Goal: Task Accomplishment & Management: Manage account settings

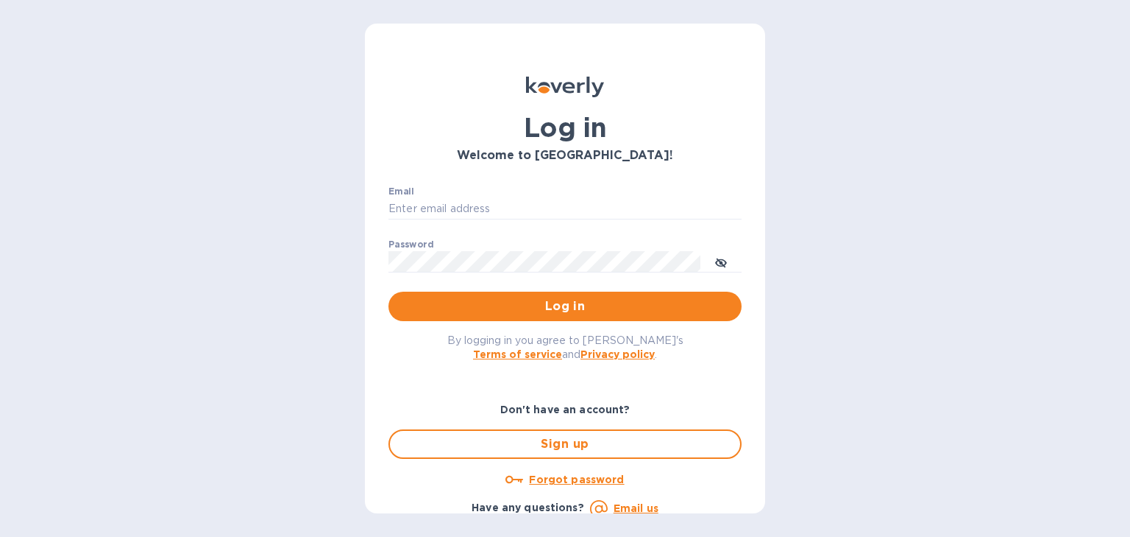
type input "[PERSON_NAME][EMAIL_ADDRESS][DOMAIN_NAME]"
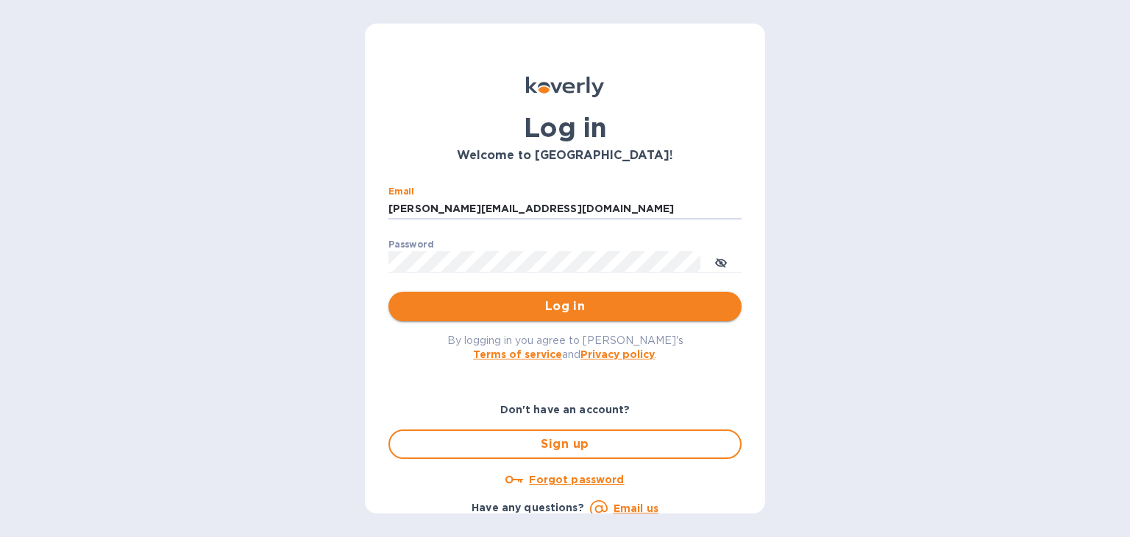
click at [565, 302] on span "Log in" at bounding box center [565, 306] width 330 height 18
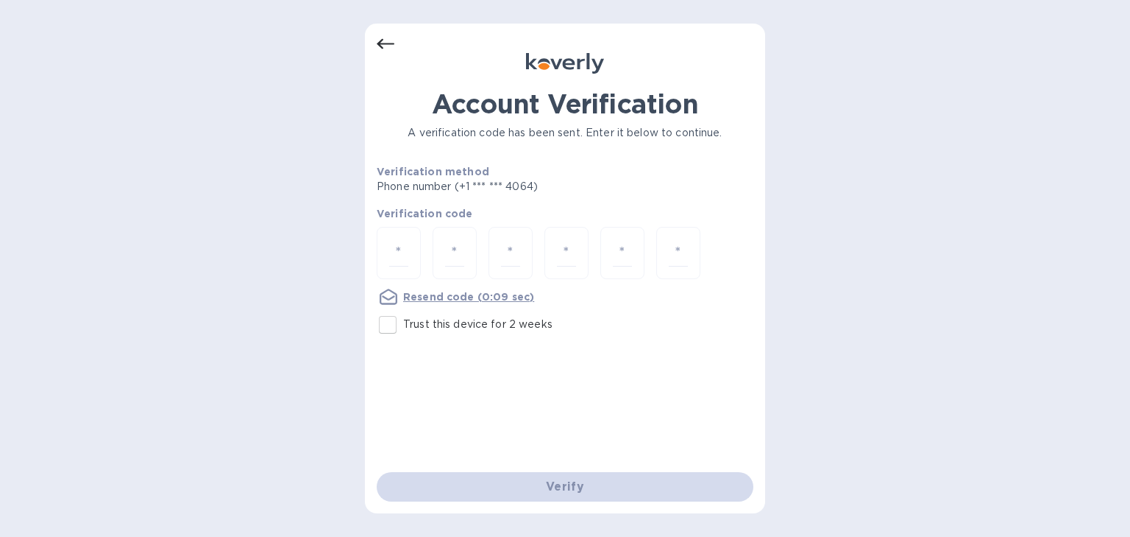
click at [388, 323] on input "Trust this device for 2 weeks" at bounding box center [387, 324] width 31 height 31
checkbox input "true"
click at [408, 246] on input "number" at bounding box center [398, 252] width 19 height 27
type input "9"
type input "4"
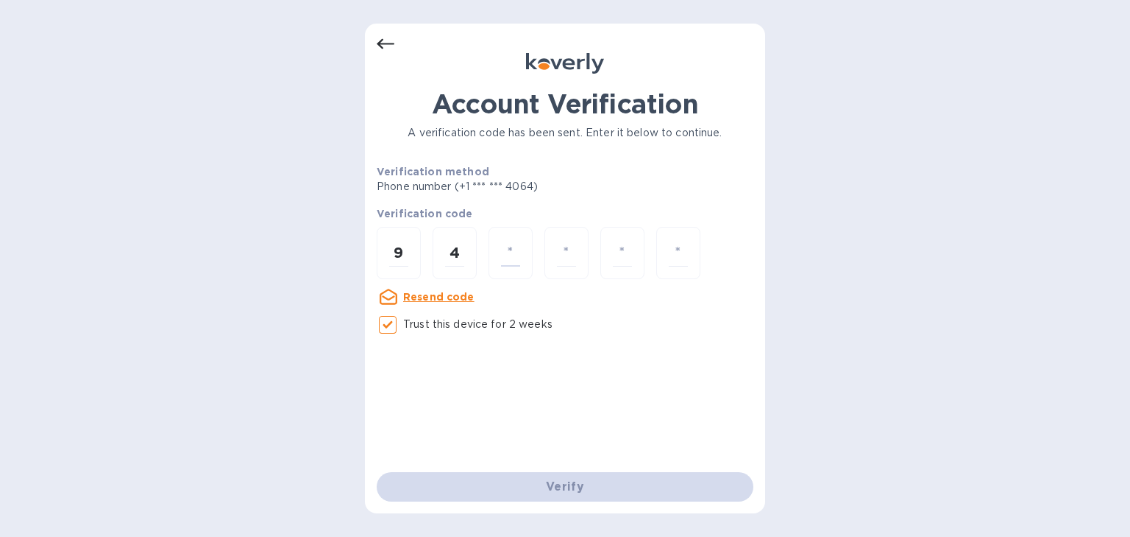
type input "4"
type input "5"
type input "1"
type input "2"
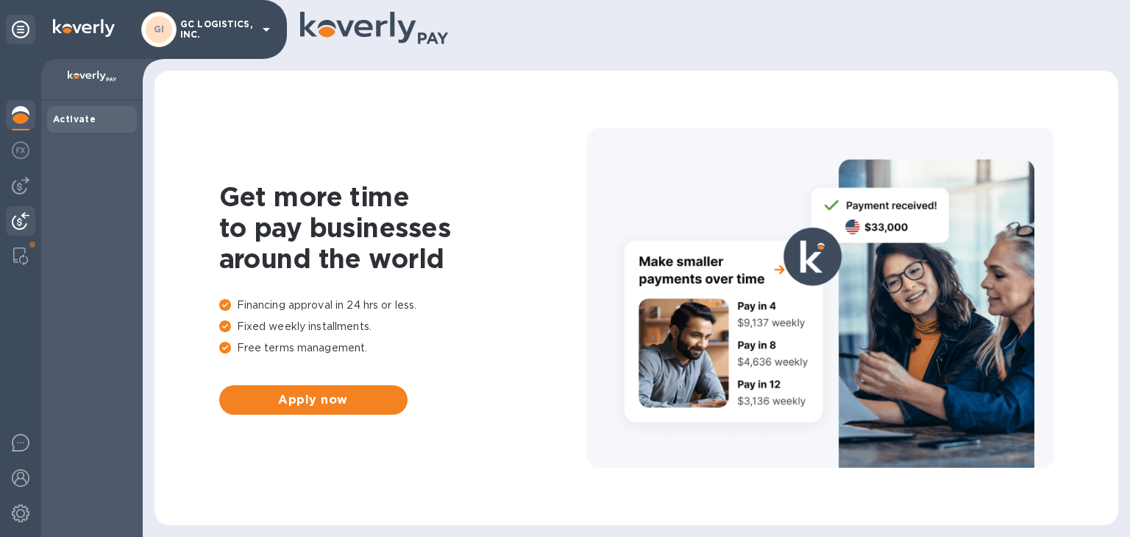
click at [32, 216] on div at bounding box center [20, 222] width 29 height 32
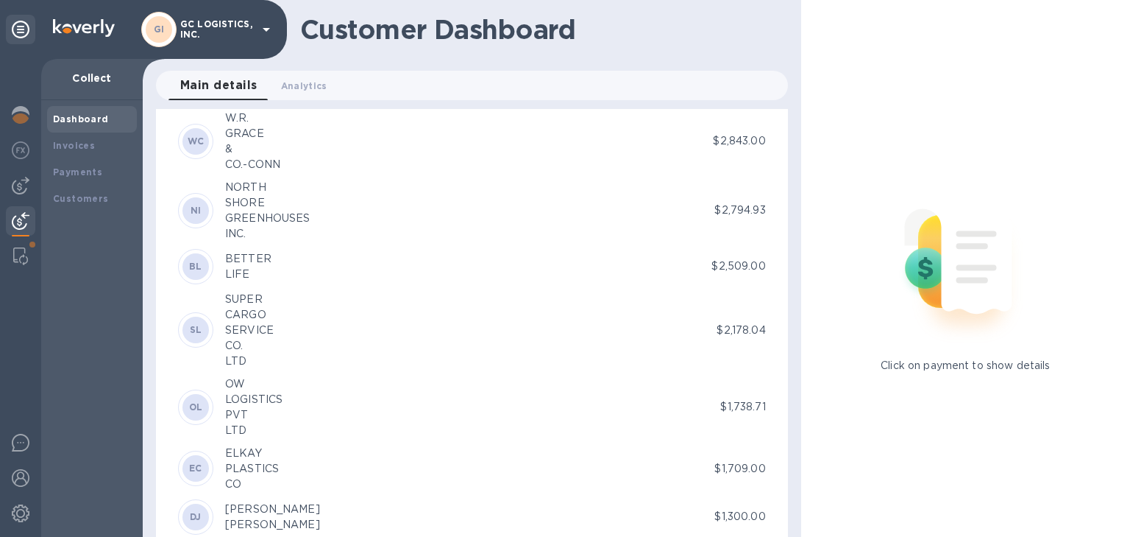
scroll to position [1236, 0]
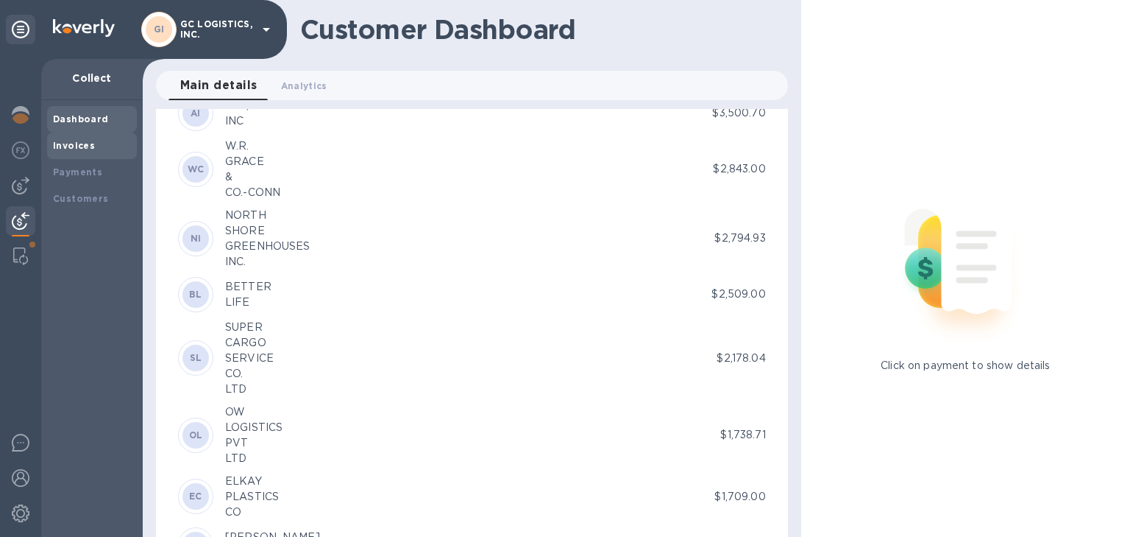
click at [62, 141] on b "Invoices" at bounding box center [74, 145] width 42 height 11
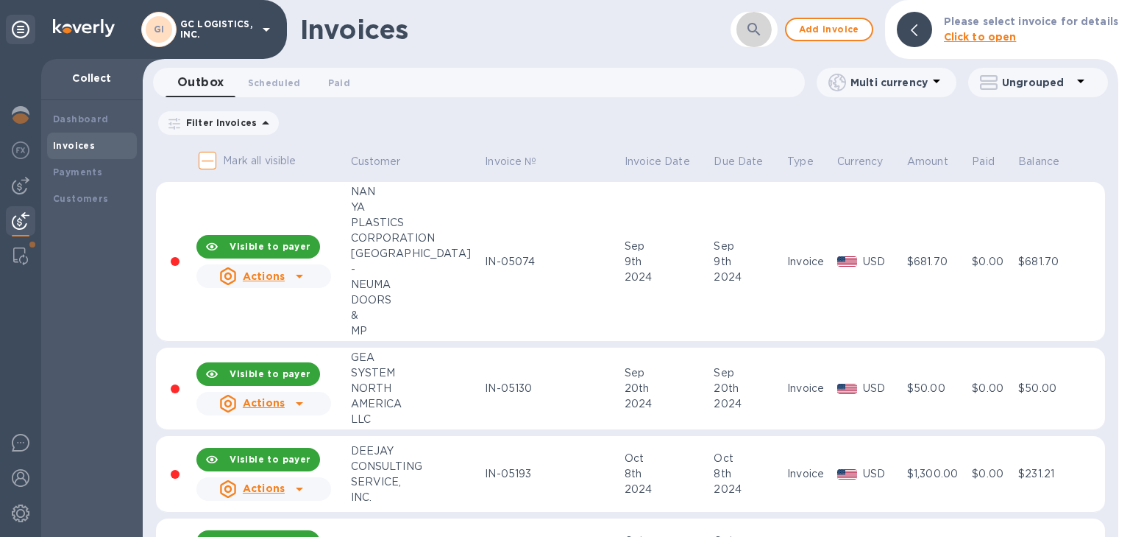
click at [760, 32] on icon "button" at bounding box center [754, 29] width 13 height 13
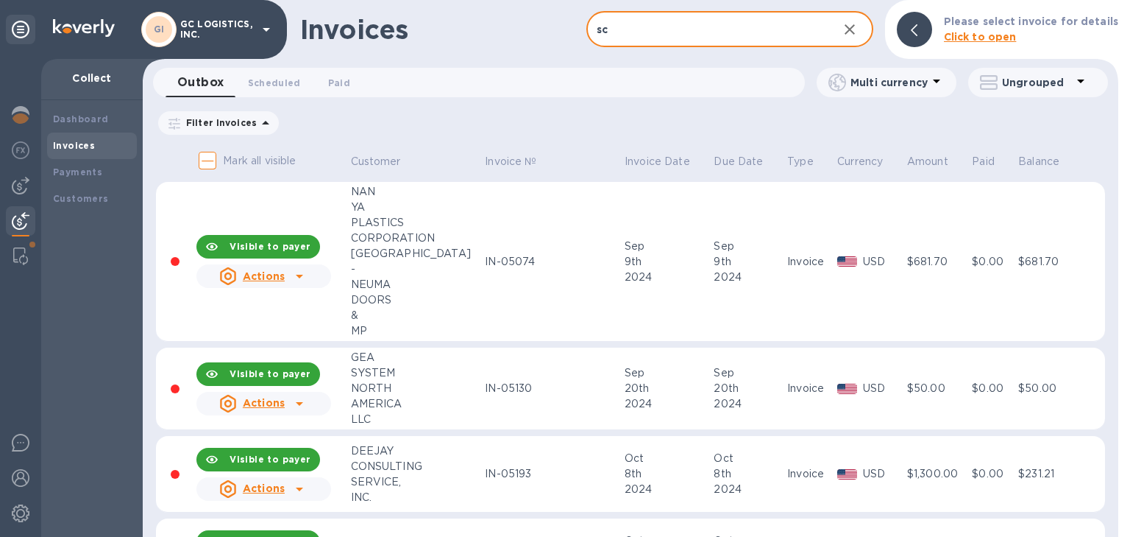
type input "sch"
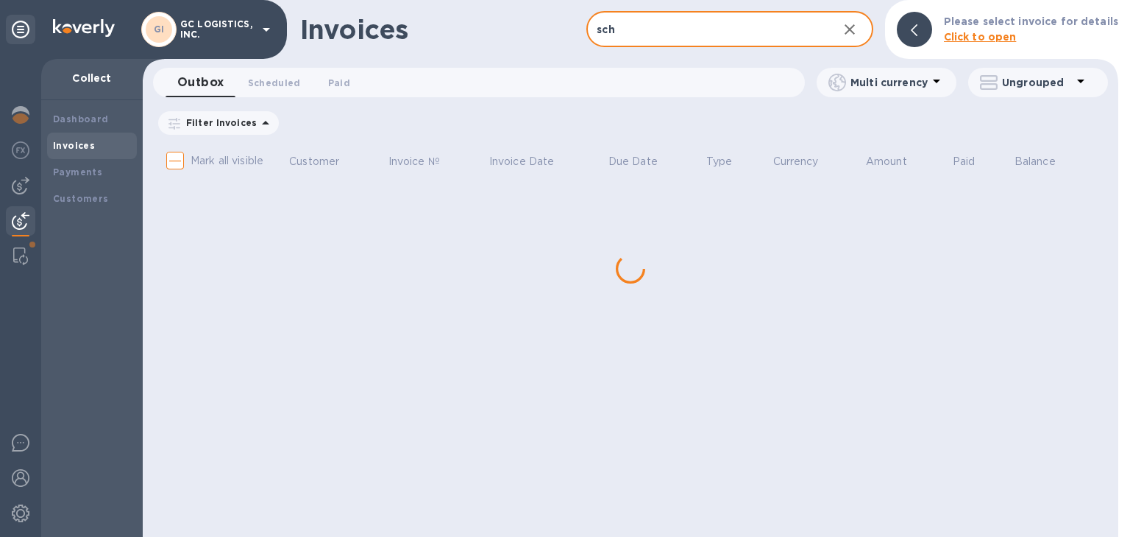
checkbox input "true"
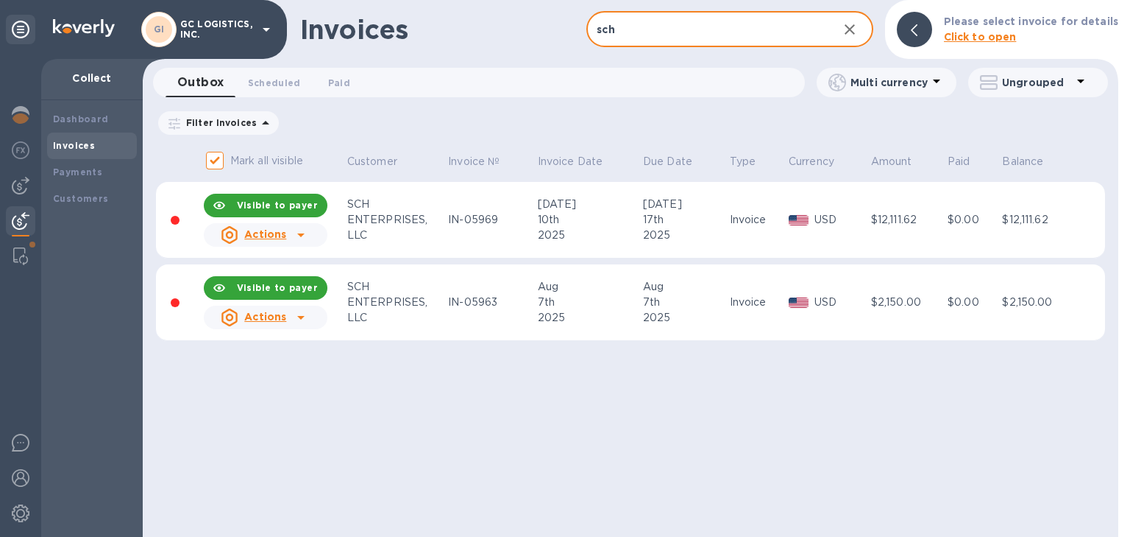
type input "sch"
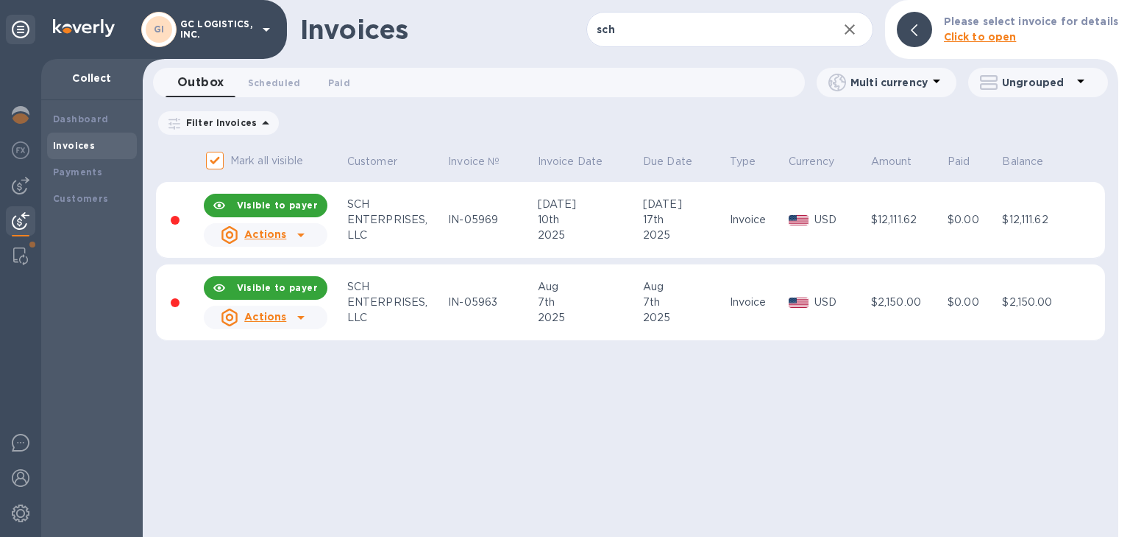
click at [301, 235] on icon at bounding box center [300, 235] width 7 height 4
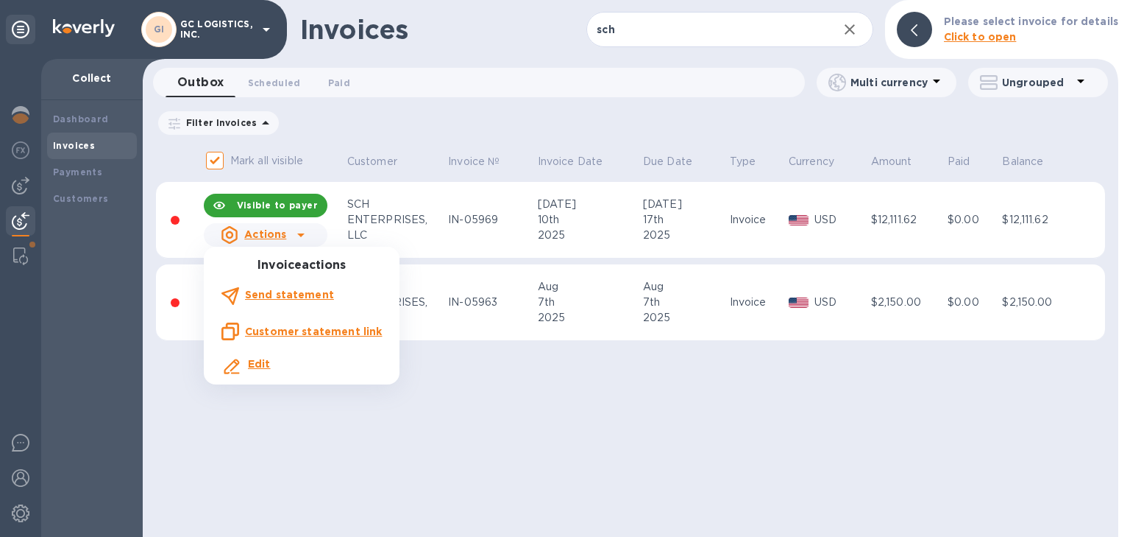
click at [267, 330] on u "Customer statement link" at bounding box center [313, 331] width 137 height 12
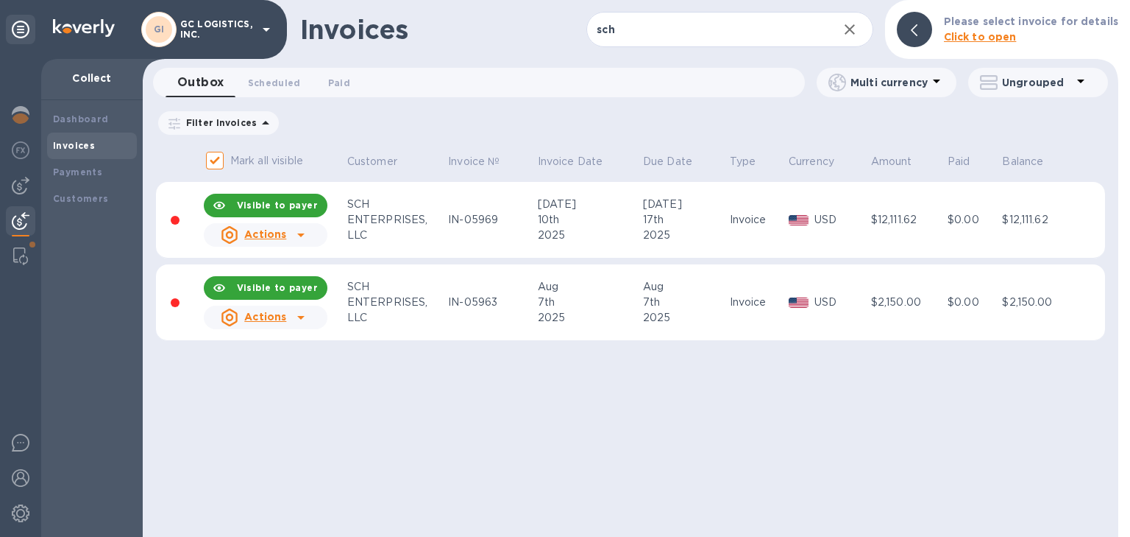
click at [963, 41] on b "Click to open" at bounding box center [980, 37] width 73 height 12
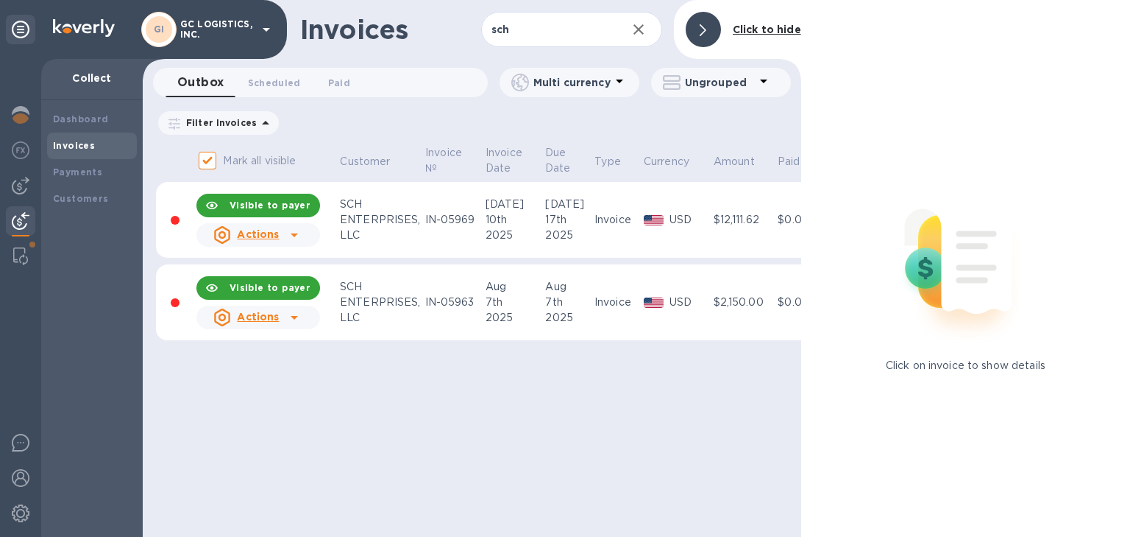
click at [272, 233] on u "Actions" at bounding box center [258, 234] width 42 height 12
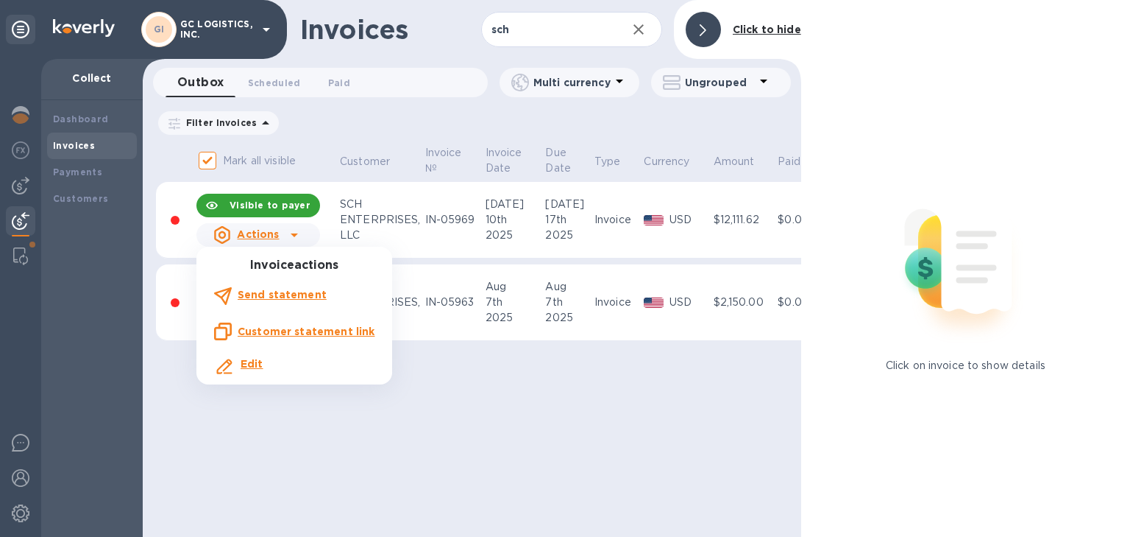
click at [296, 328] on u "Customer statement link" at bounding box center [306, 331] width 137 height 12
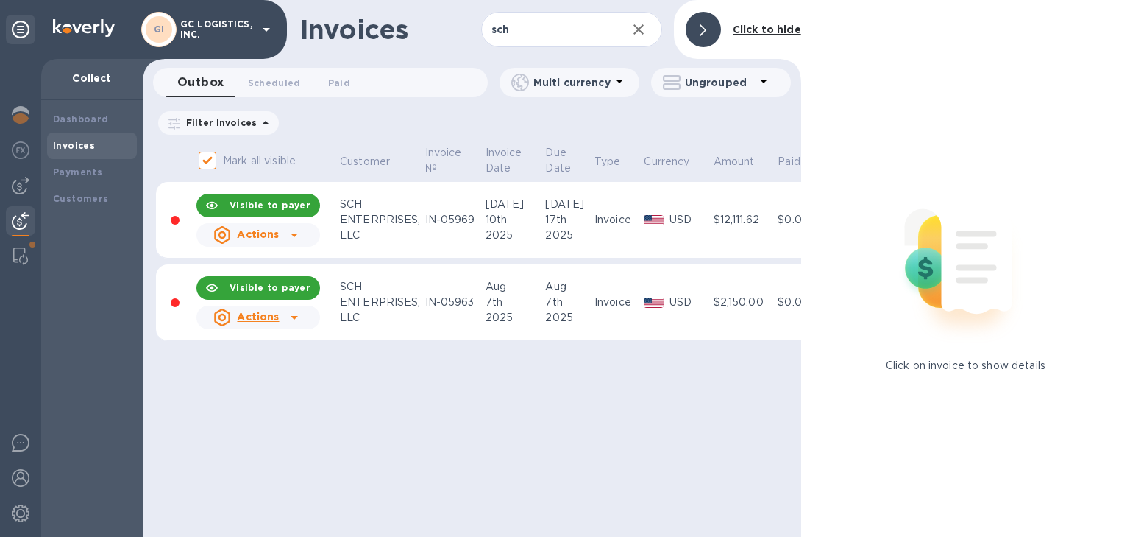
click at [294, 236] on icon at bounding box center [294, 235] width 7 height 4
